Goal: Task Accomplishment & Management: Complete application form

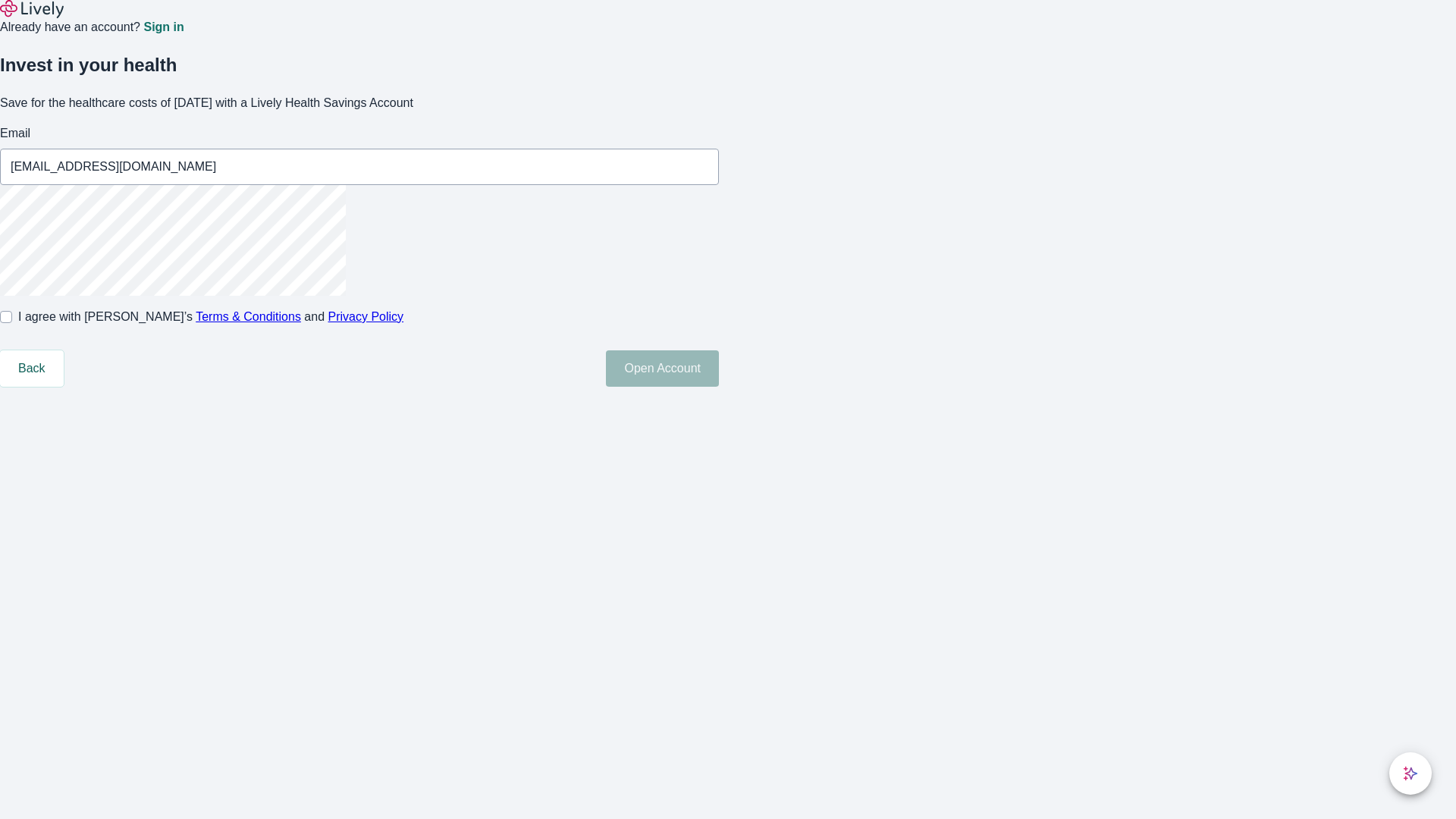
click at [12, 323] on input "I agree with Lively’s Terms & Conditions and Privacy Policy" at bounding box center [6, 316] width 12 height 12
checkbox input "true"
click at [719, 387] on button "Open Account" at bounding box center [662, 368] width 113 height 36
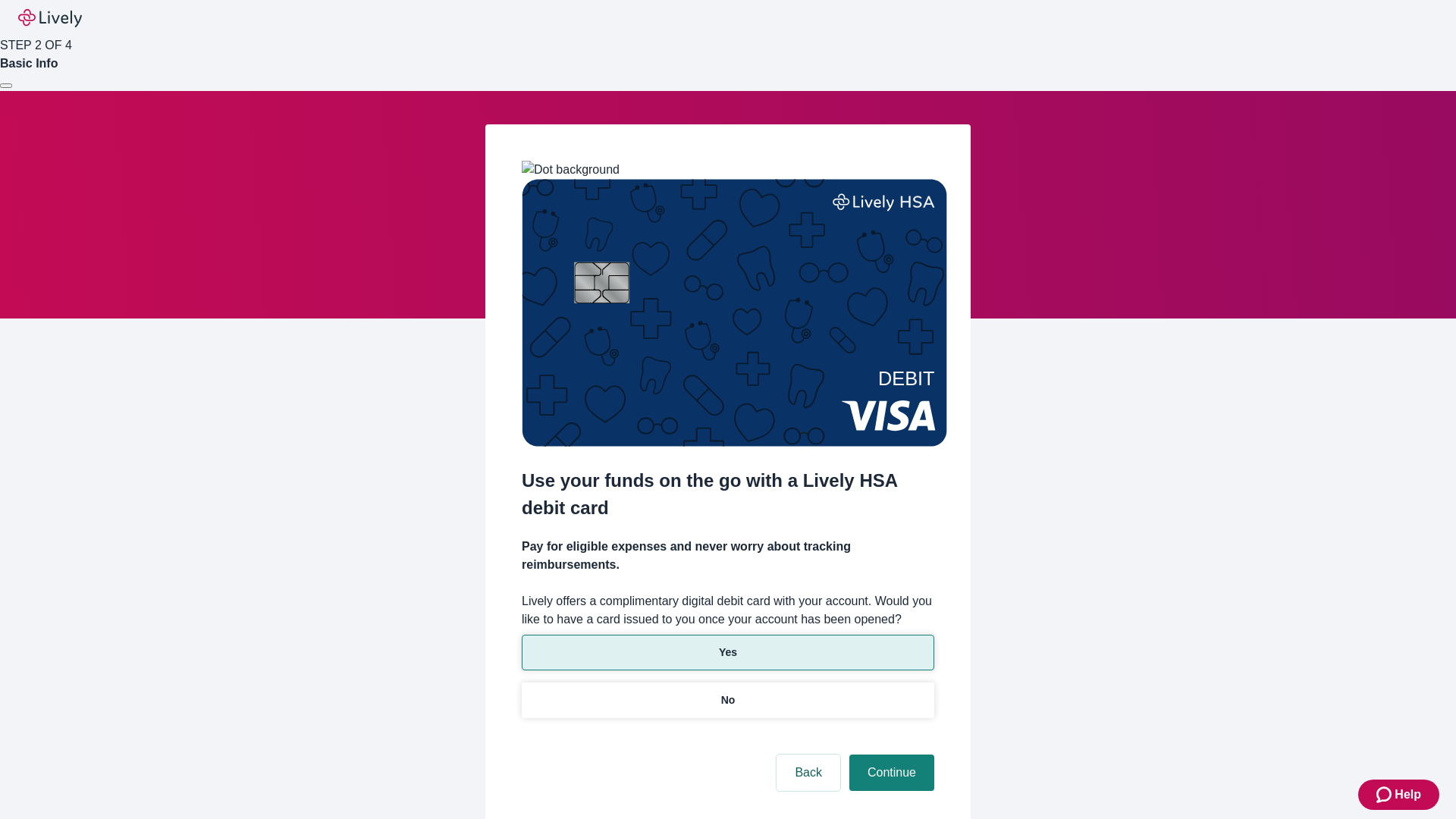
click at [728, 644] on p "Yes" at bounding box center [728, 652] width 19 height 16
click at [890, 755] on button "Continue" at bounding box center [892, 772] width 85 height 36
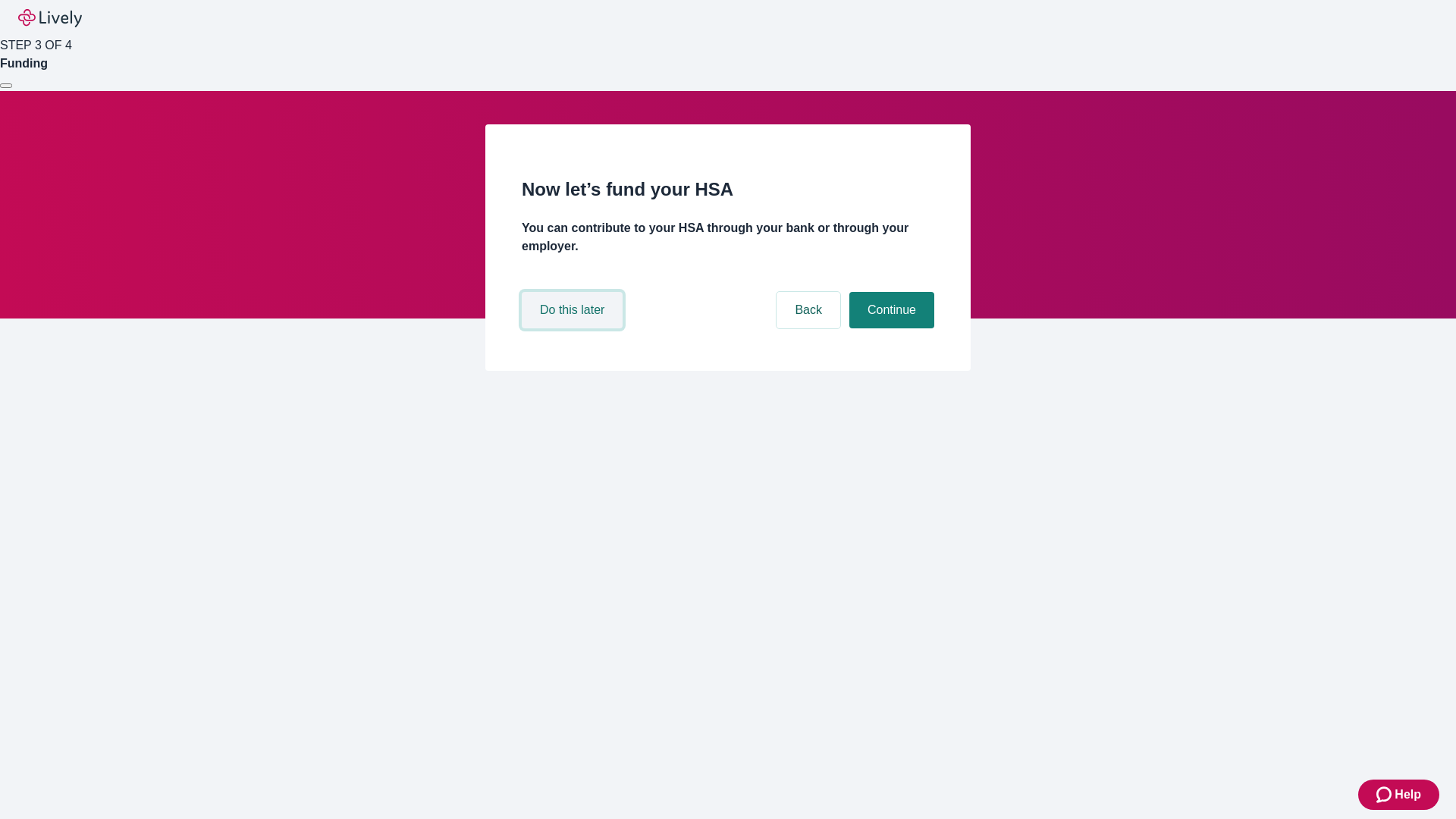
click at [574, 328] on button "Do this later" at bounding box center [571, 309] width 101 height 36
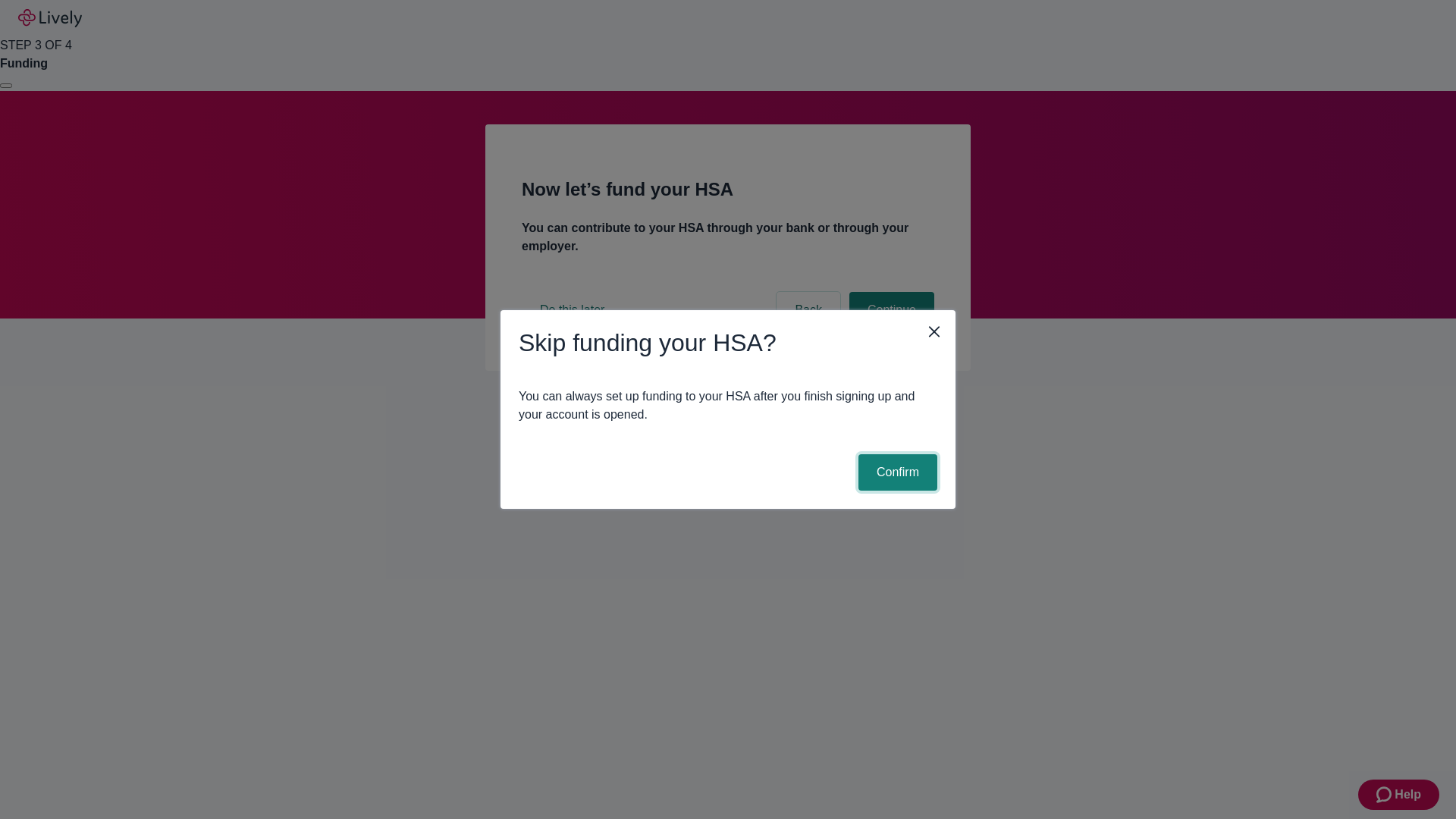
click at [895, 472] on button "Confirm" at bounding box center [897, 471] width 79 height 36
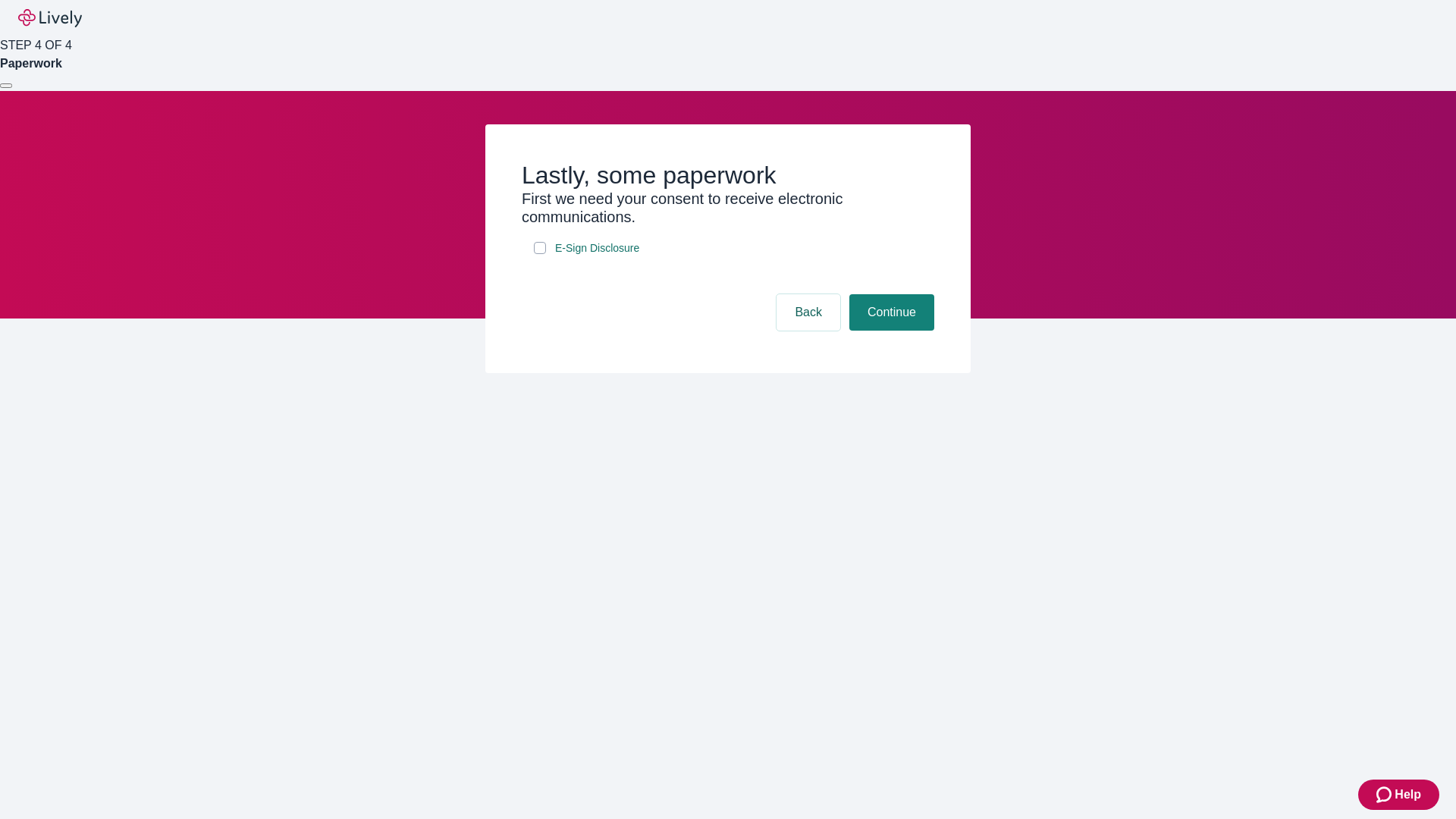
click at [540, 254] on input "E-Sign Disclosure" at bounding box center [540, 248] width 12 height 12
checkbox input "true"
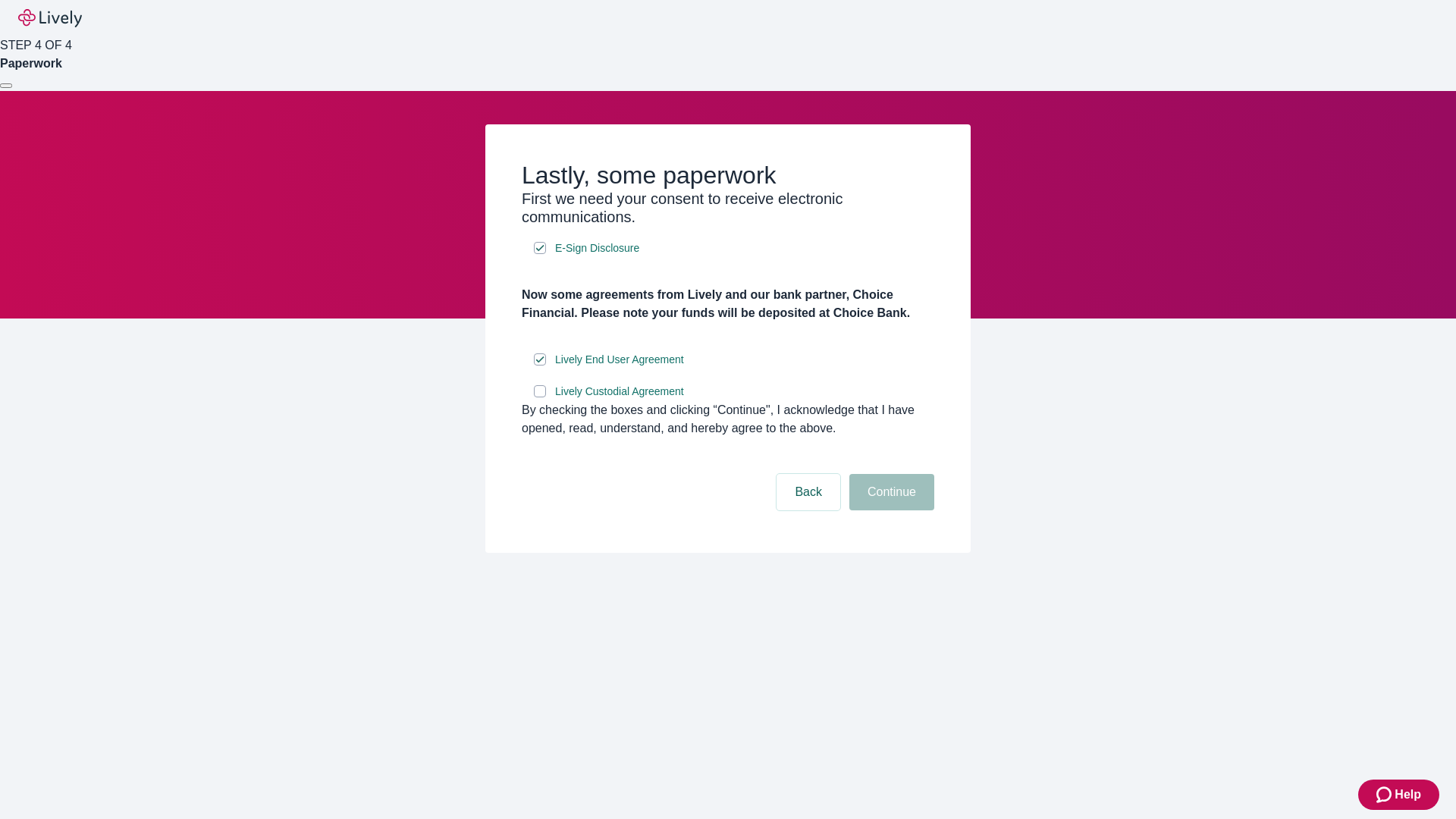
click at [540, 397] on input "Lively Custodial Agreement" at bounding box center [540, 390] width 12 height 12
checkbox input "true"
click at [890, 511] on button "Continue" at bounding box center [892, 491] width 85 height 36
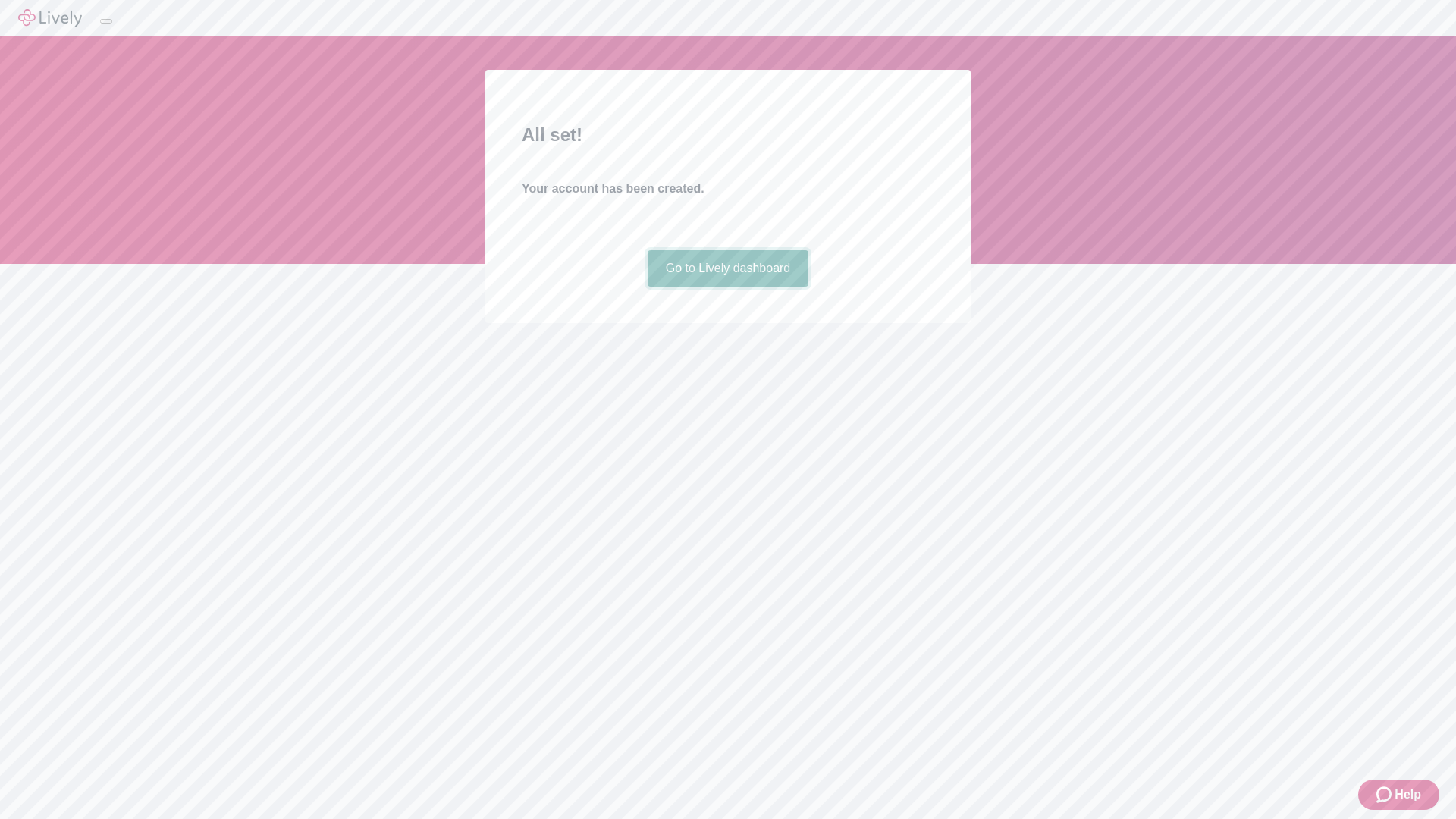
click at [728, 287] on link "Go to Lively dashboard" at bounding box center [728, 267] width 161 height 36
